Goal: Find specific page/section: Find specific page/section

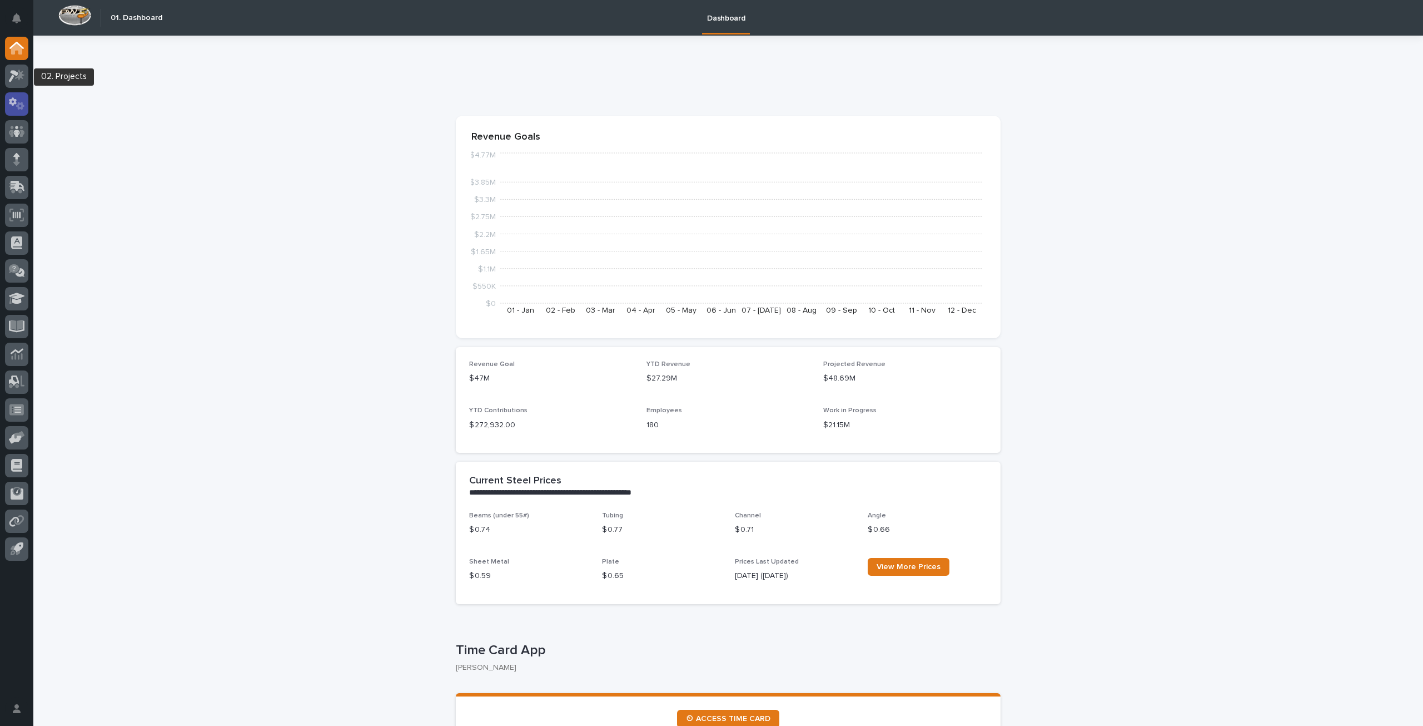
click at [18, 113] on div at bounding box center [16, 103] width 23 height 23
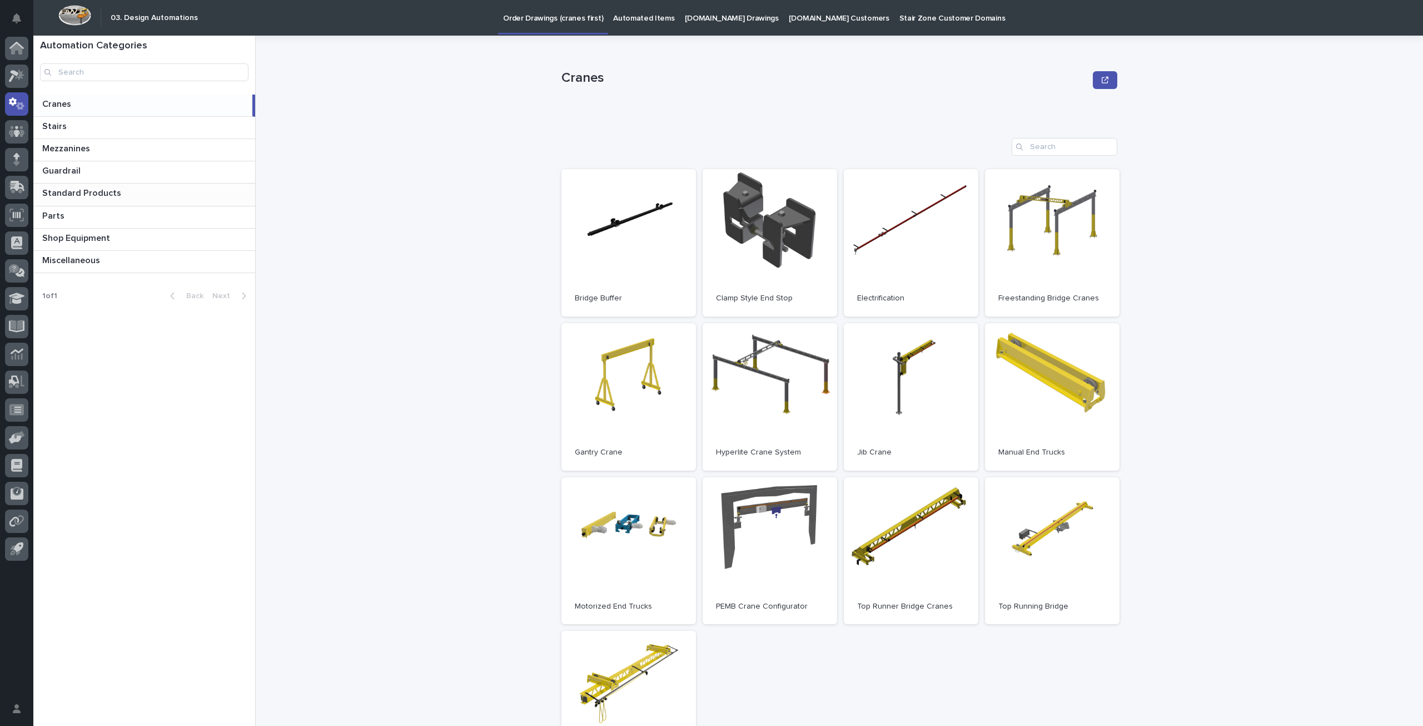
click at [121, 196] on p at bounding box center [146, 193] width 208 height 11
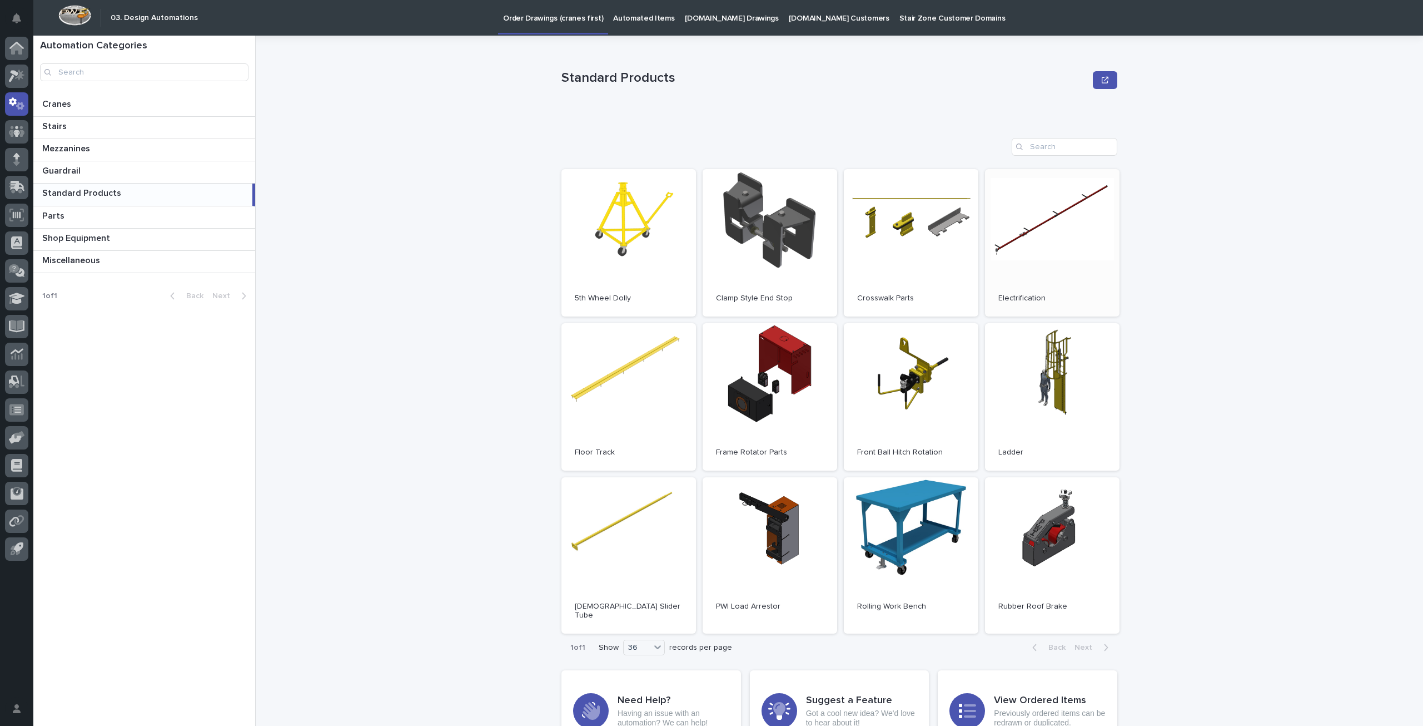
click at [1021, 249] on link "Open" at bounding box center [1052, 242] width 135 height 147
